Goal: Transaction & Acquisition: Purchase product/service

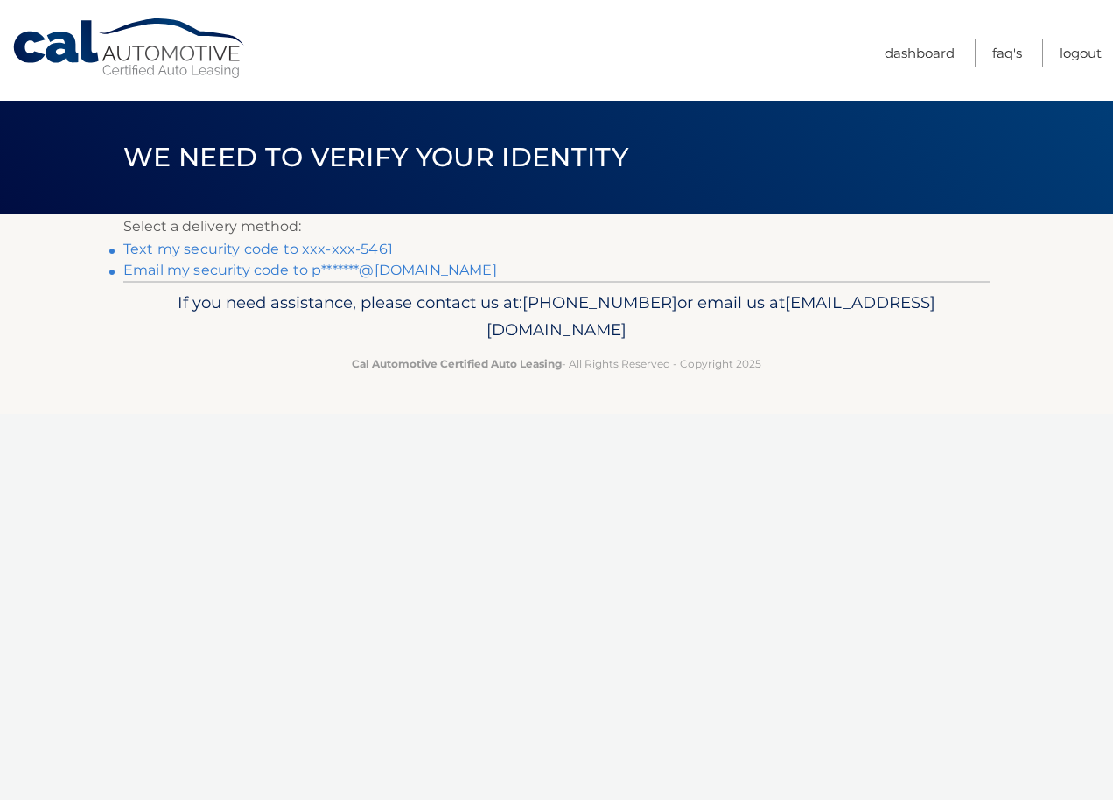
click at [341, 243] on link "Text my security code to xxx-xxx-5461" at bounding box center [258, 249] width 270 height 17
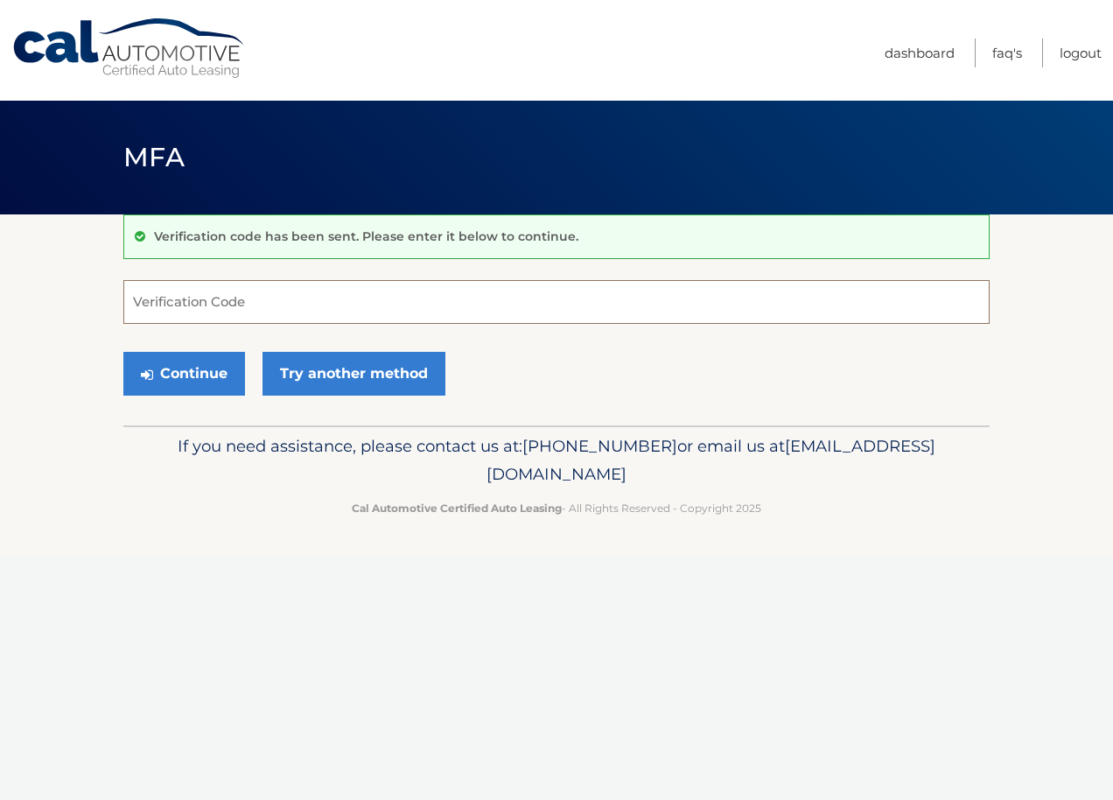
click at [324, 308] on input "Verification Code" at bounding box center [556, 302] width 866 height 44
type input "825844"
click at [123, 352] on button "Continue" at bounding box center [184, 374] width 122 height 44
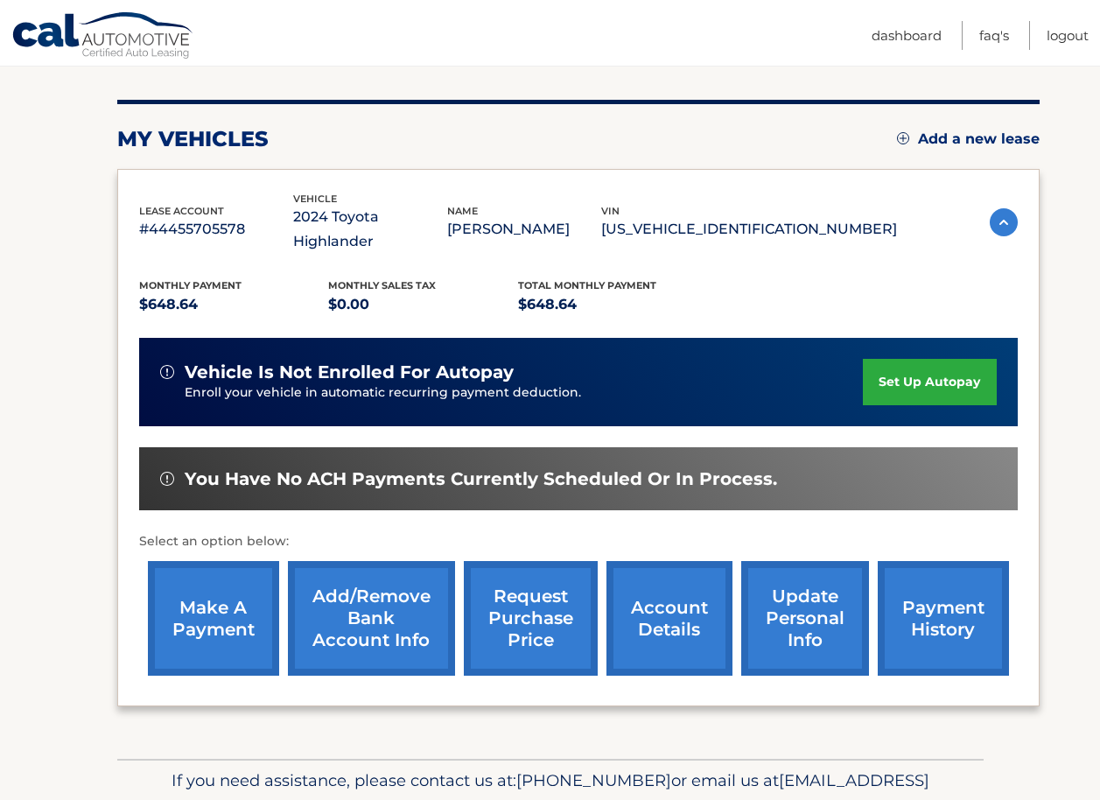
scroll to position [261, 0]
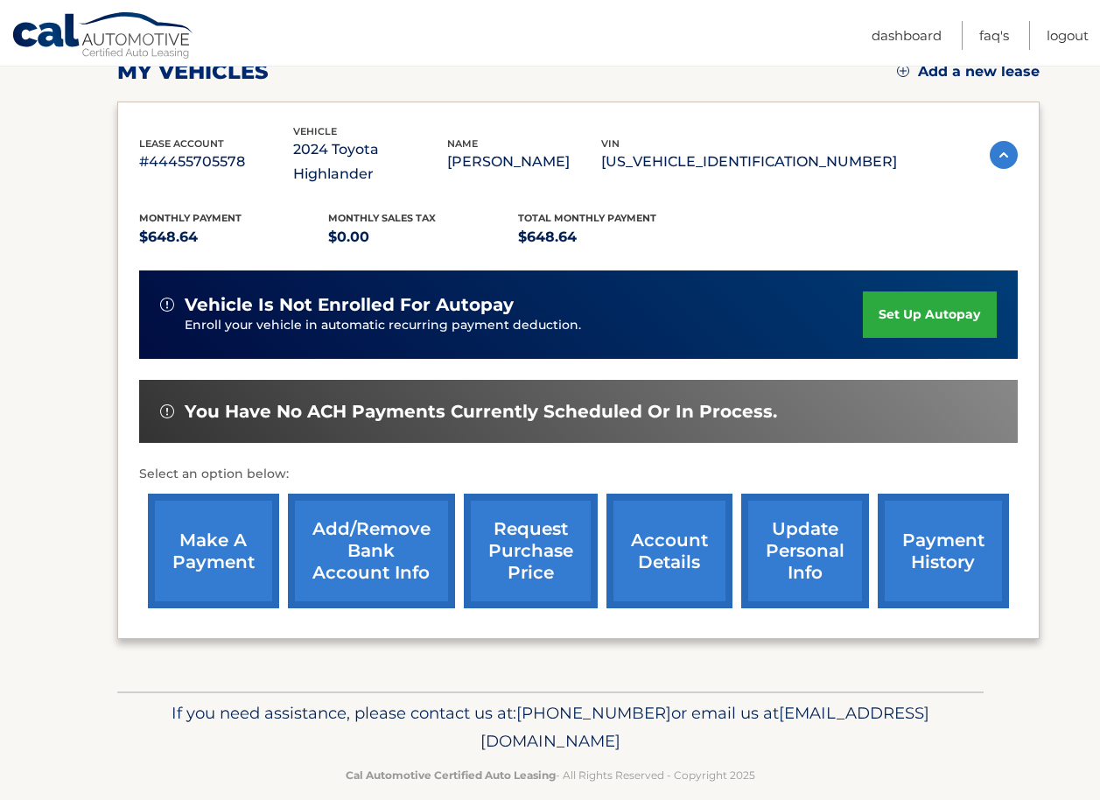
click at [235, 511] on link "make a payment" at bounding box center [213, 551] width 131 height 115
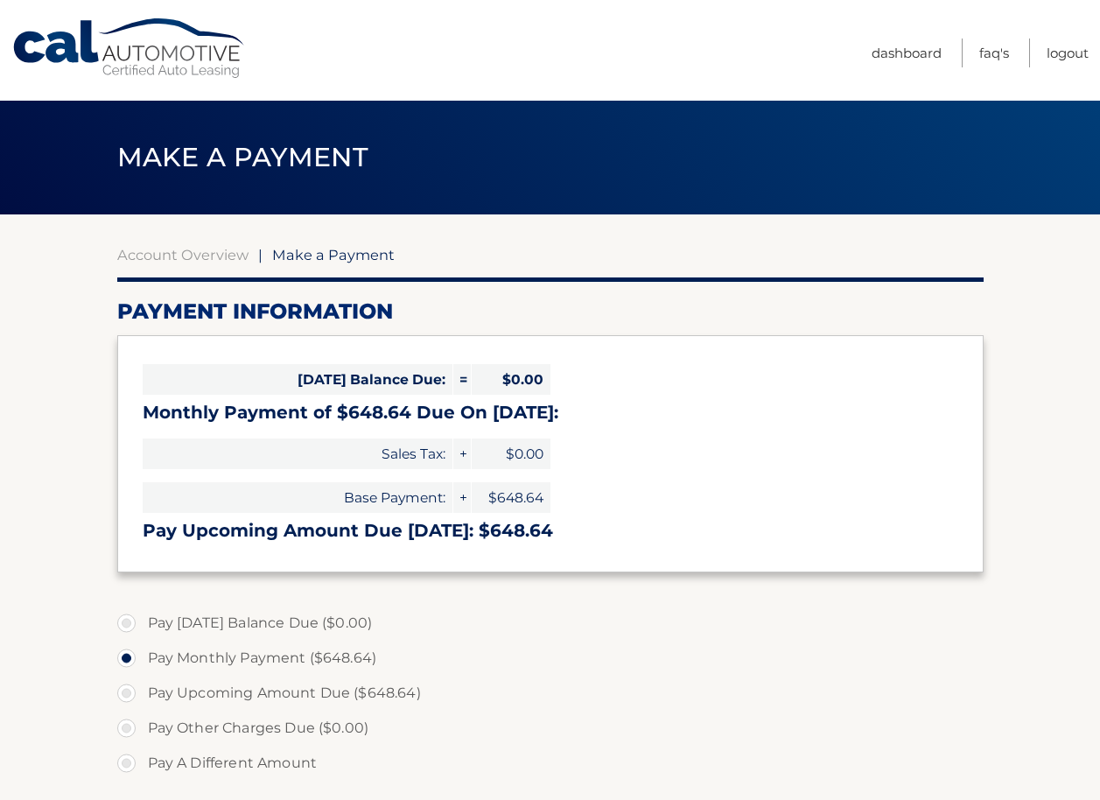
select select "YWMwODQ5M2YtMzFkNi00YjljLTlmNjAtMTgzMGQ1MDllNDdm"
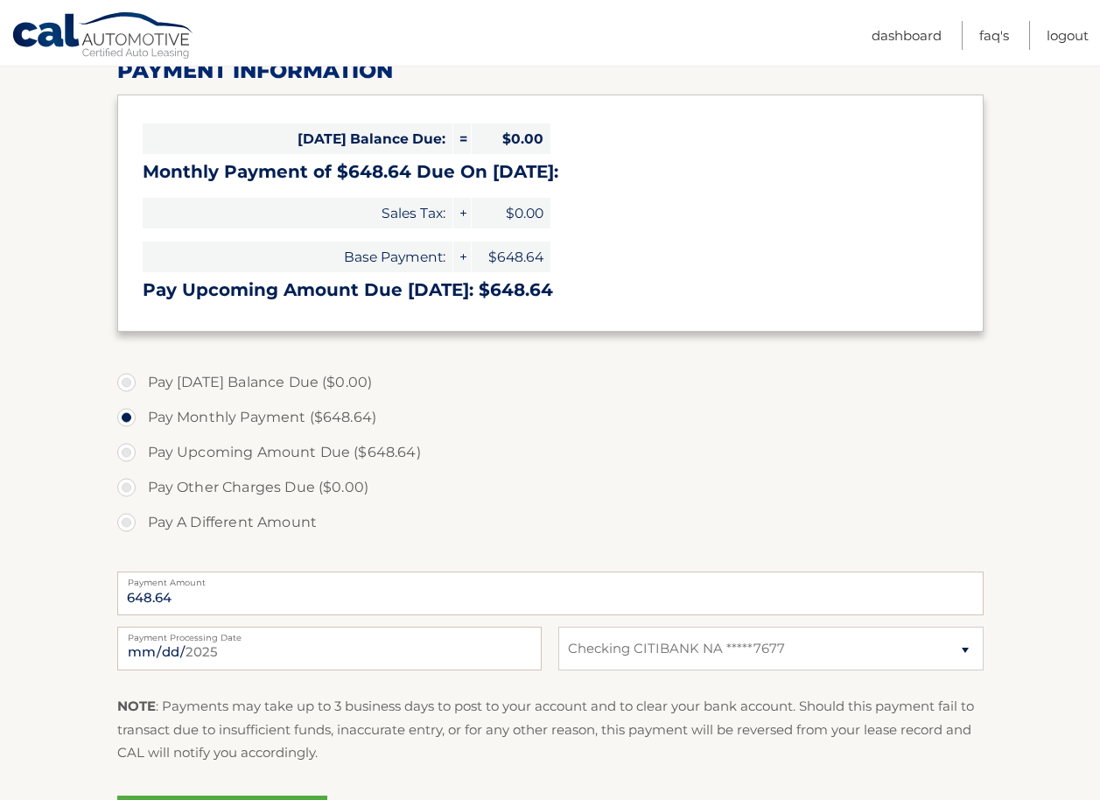
scroll to position [242, 0]
click at [781, 481] on label "Pay Other Charges Due ($0.00)" at bounding box center [550, 486] width 866 height 35
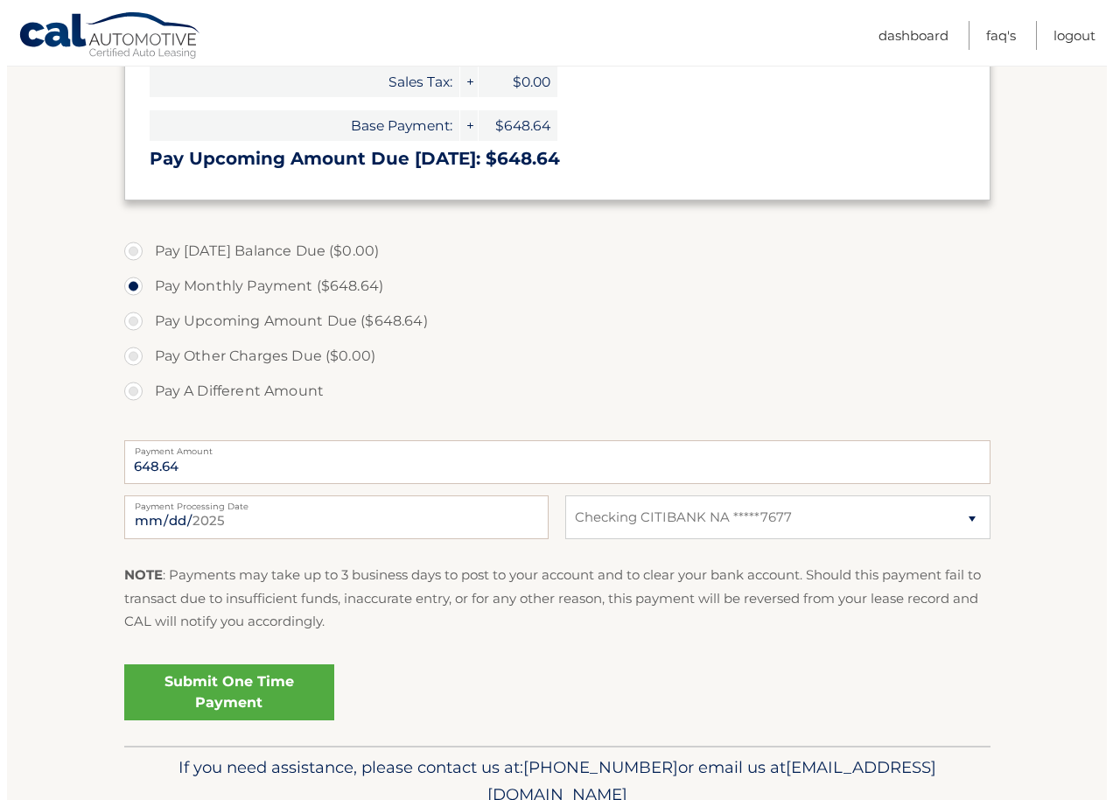
scroll to position [383, 0]
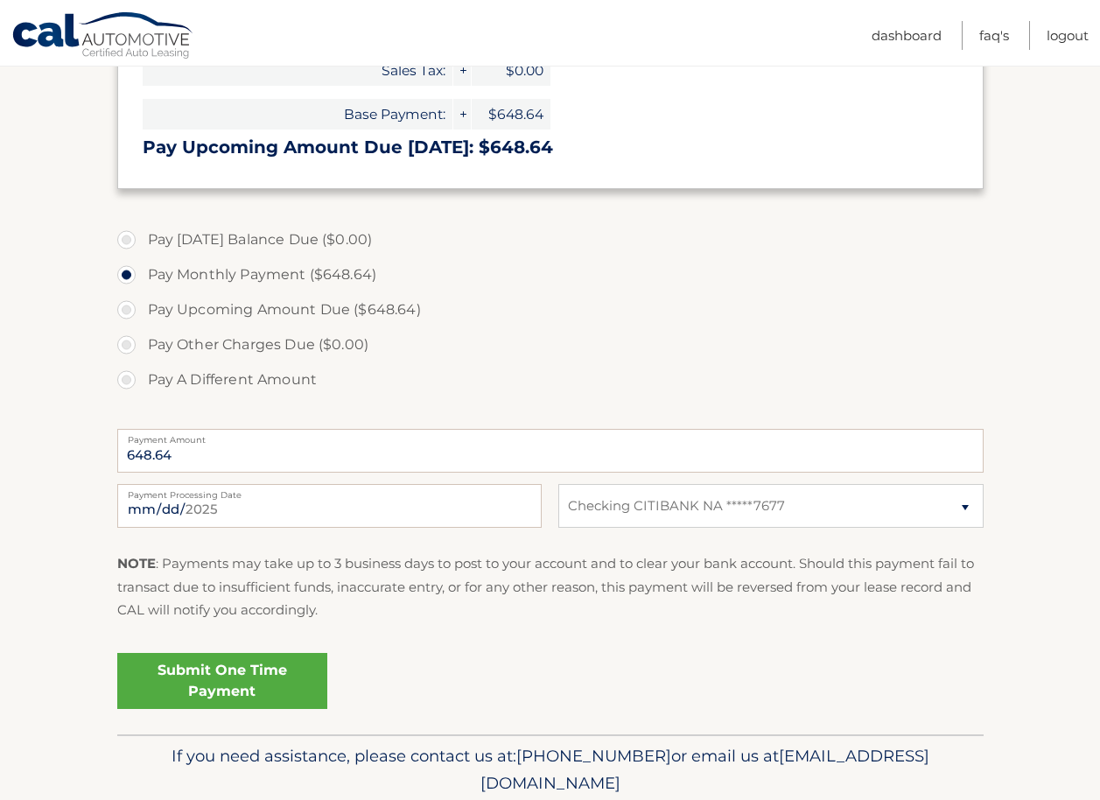
click at [226, 680] on link "Submit One Time Payment" at bounding box center [222, 681] width 210 height 56
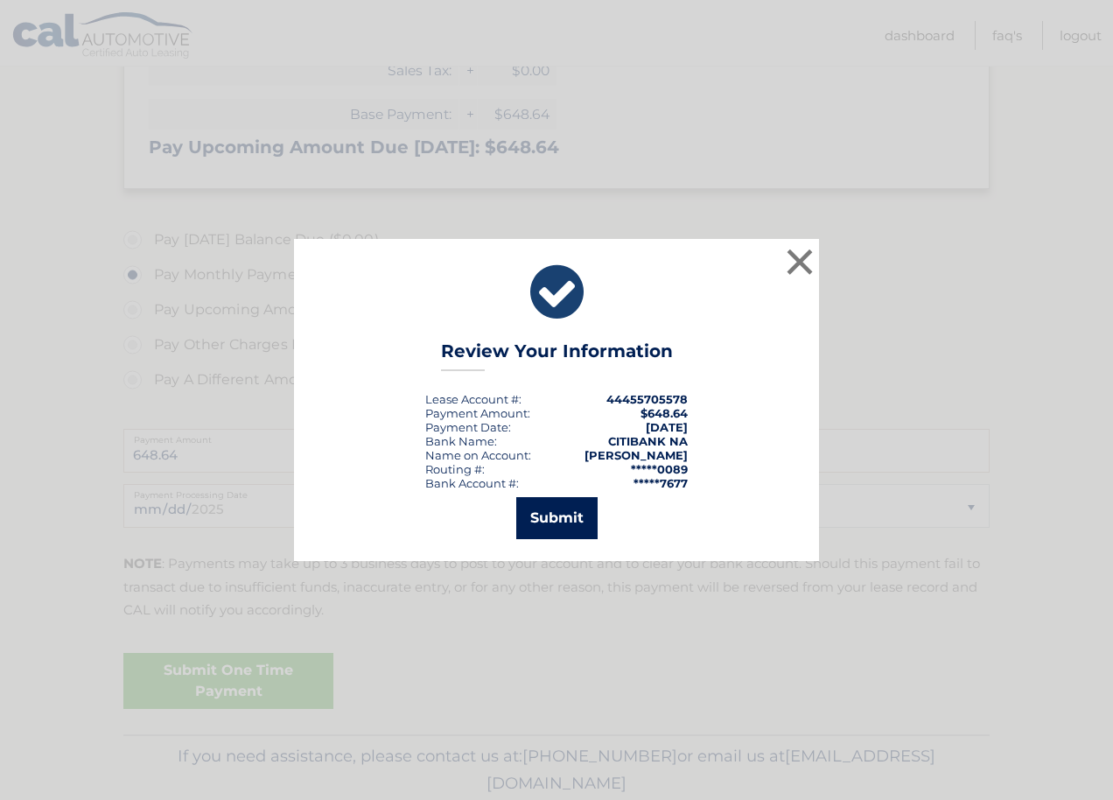
click at [552, 528] on button "Submit" at bounding box center [556, 518] width 81 height 42
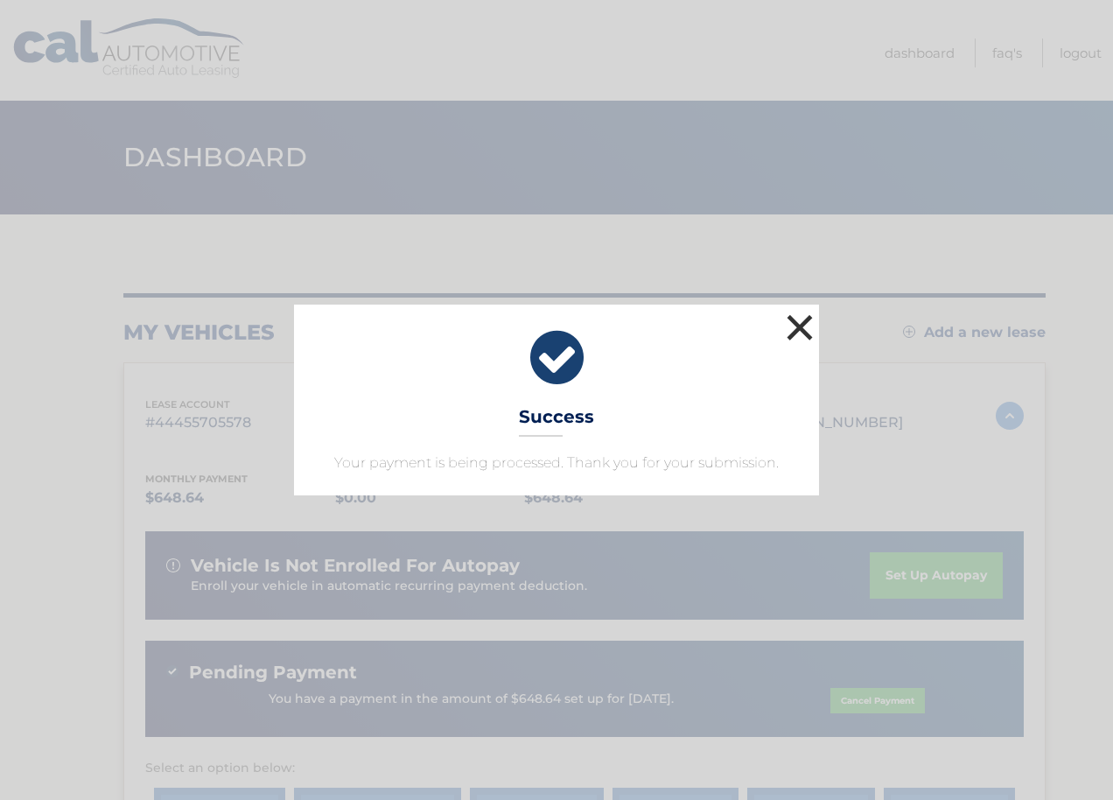
click at [796, 336] on button "×" at bounding box center [799, 327] width 35 height 35
